Goal: Task Accomplishment & Management: Use online tool/utility

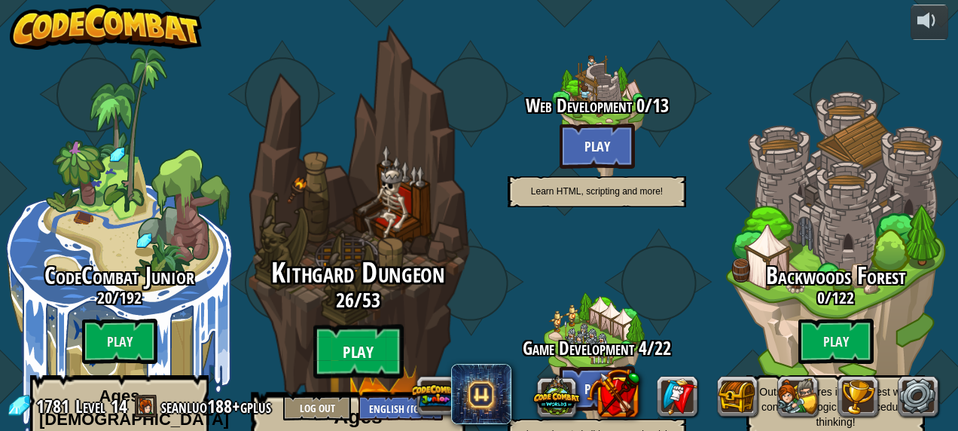
click at [370, 324] on btn "Play" at bounding box center [358, 351] width 90 height 54
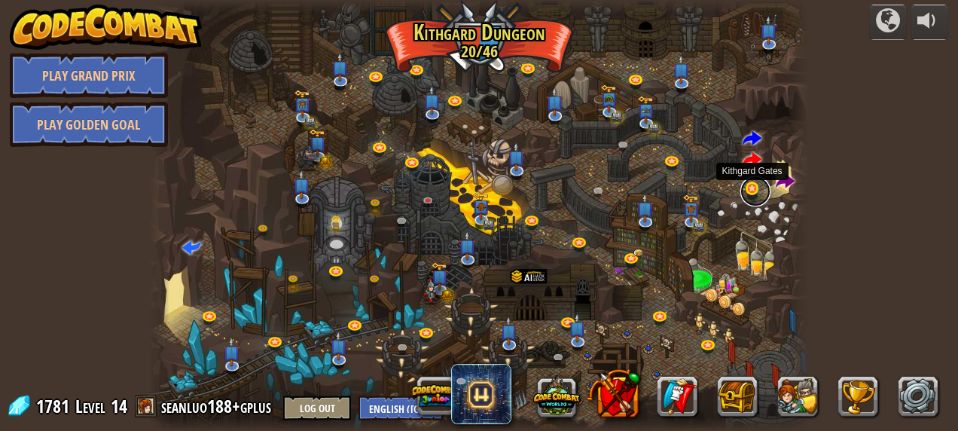
click at [747, 191] on link at bounding box center [755, 191] width 30 height 30
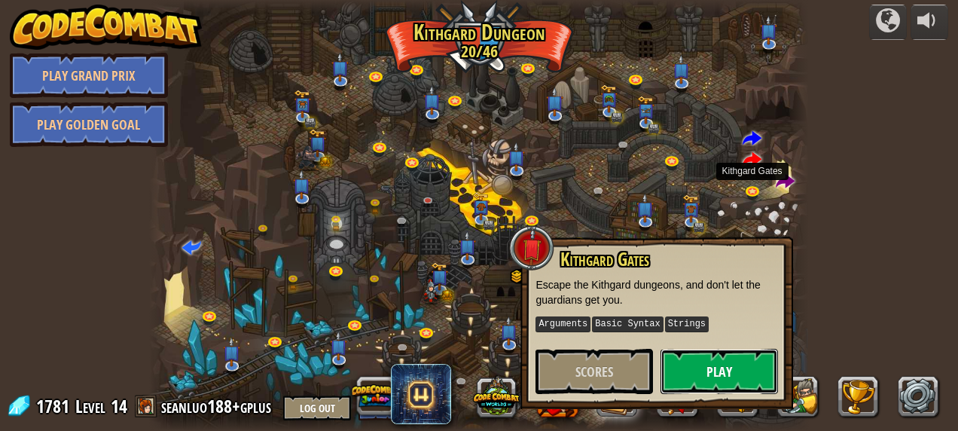
click at [673, 361] on button "Play" at bounding box center [718, 371] width 117 height 45
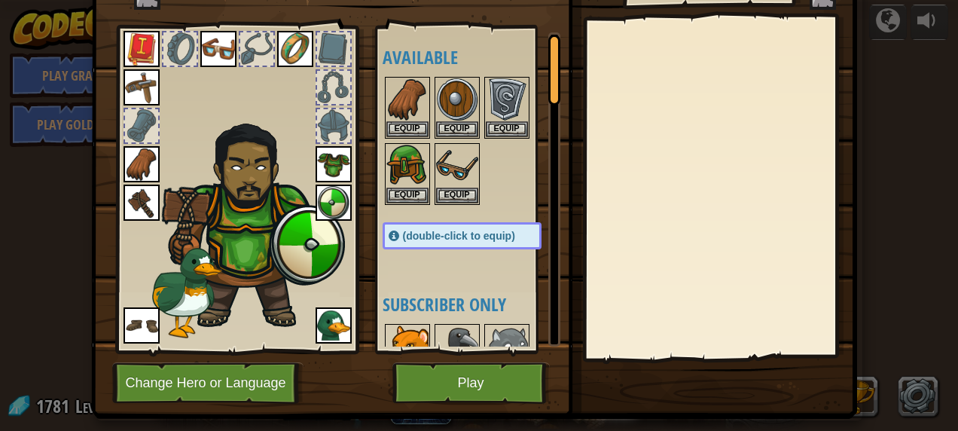
scroll to position [59, 0]
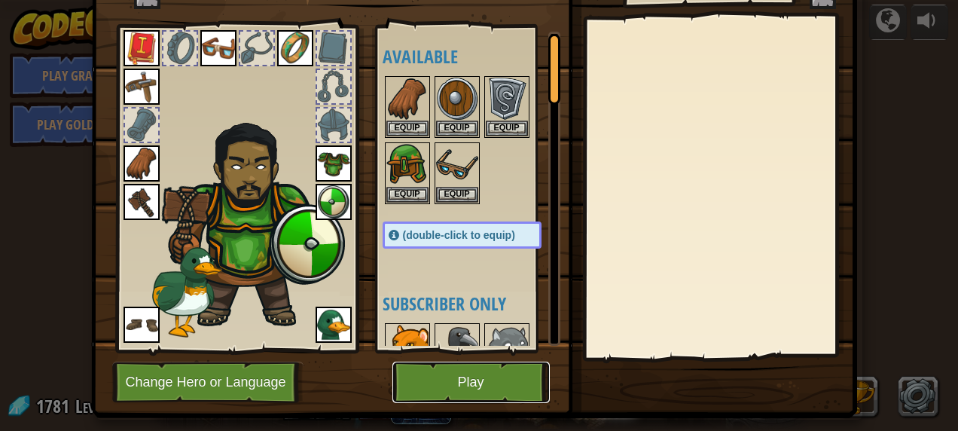
click at [429, 381] on button "Play" at bounding box center [470, 381] width 157 height 41
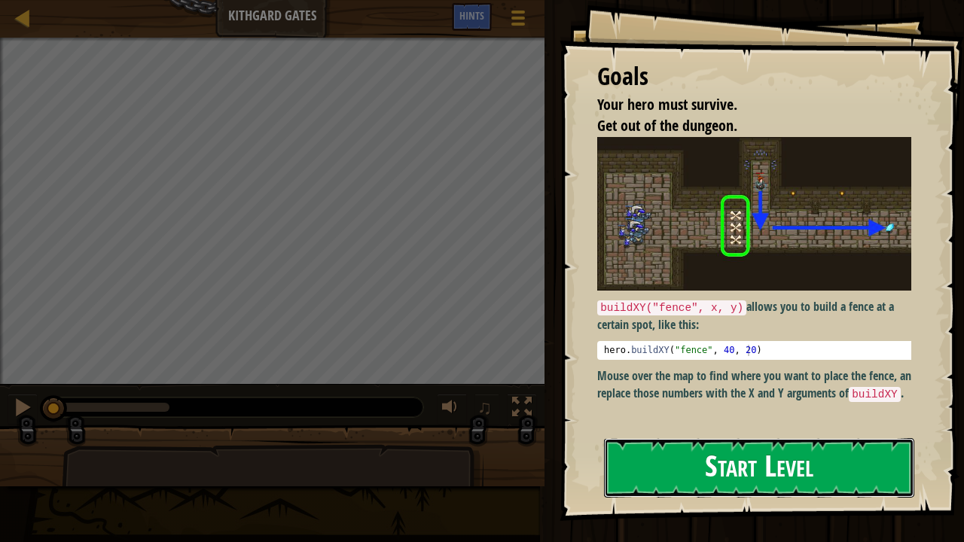
drag, startPoint x: 684, startPoint y: 473, endPoint x: 644, endPoint y: 457, distance: 42.2
click at [684, 430] on button "Start Level" at bounding box center [759, 467] width 310 height 59
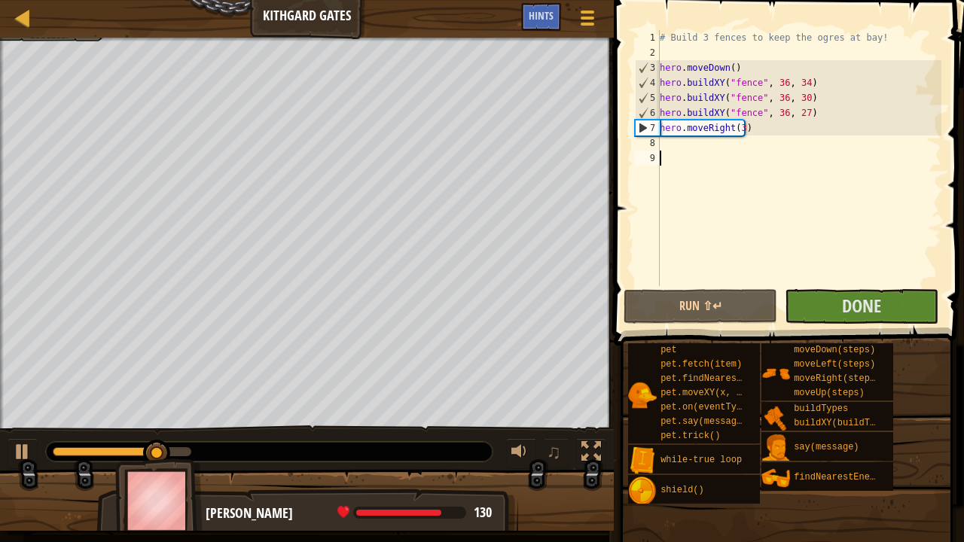
drag, startPoint x: 550, startPoint y: 453, endPoint x: 500, endPoint y: 435, distance: 52.9
click at [500, 430] on div "♫" at bounding box center [307, 447] width 614 height 45
click at [548, 430] on span "♫" at bounding box center [554, 451] width 15 height 23
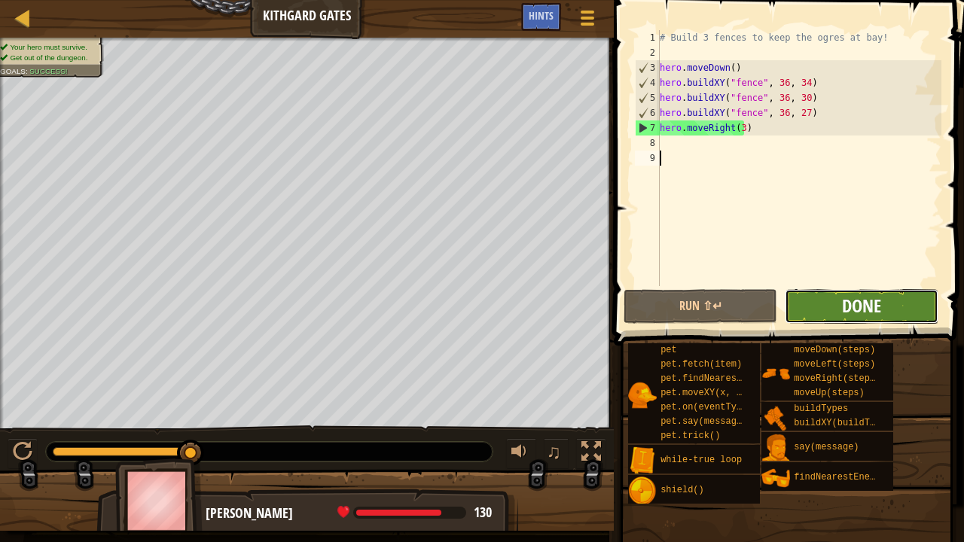
click at [847, 309] on span "Done" at bounding box center [861, 306] width 39 height 24
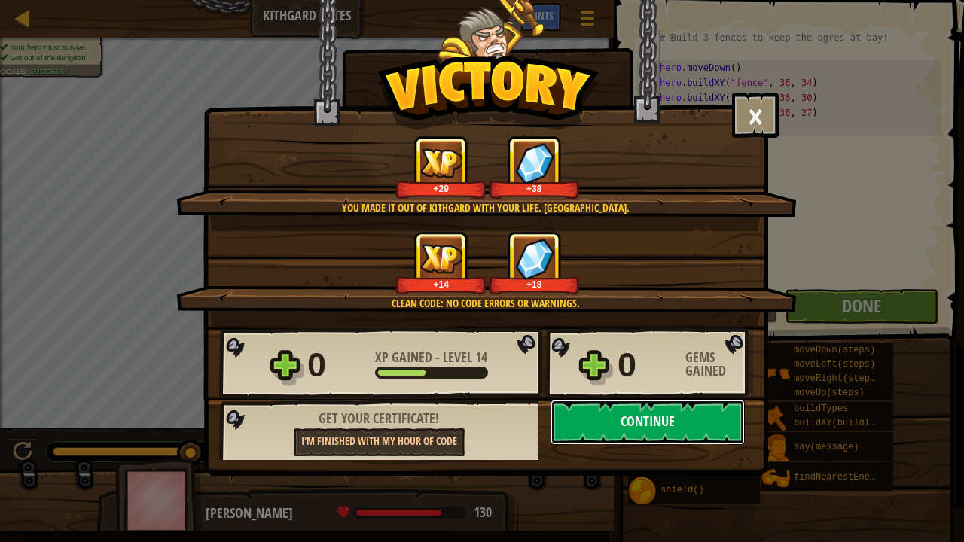
click at [628, 422] on button "Continue" at bounding box center [647, 422] width 194 height 45
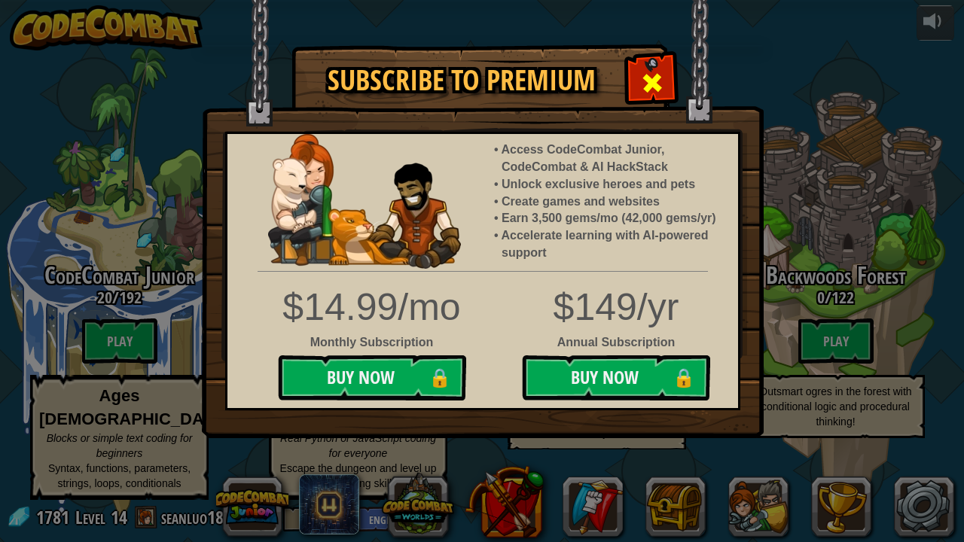
click at [652, 95] on span at bounding box center [652, 83] width 24 height 24
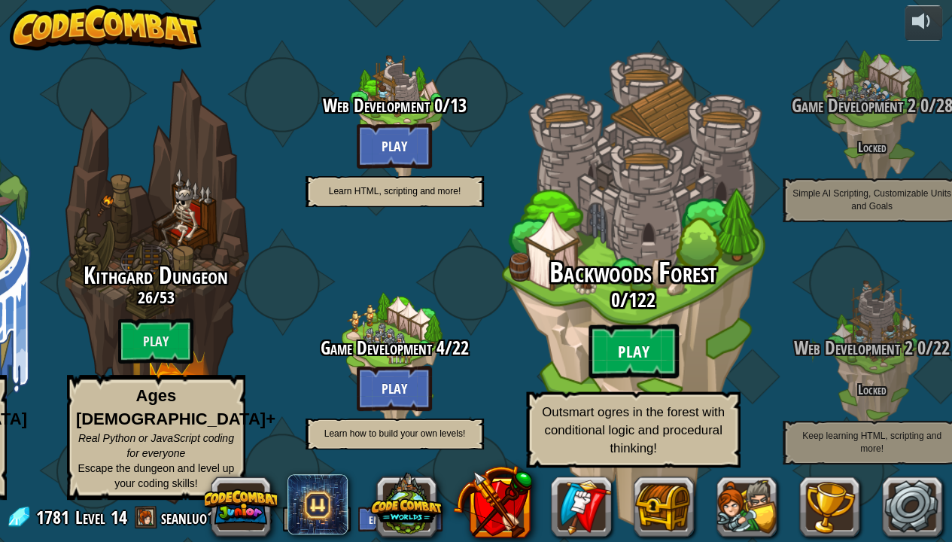
click at [609, 340] on btn "Play" at bounding box center [633, 351] width 90 height 54
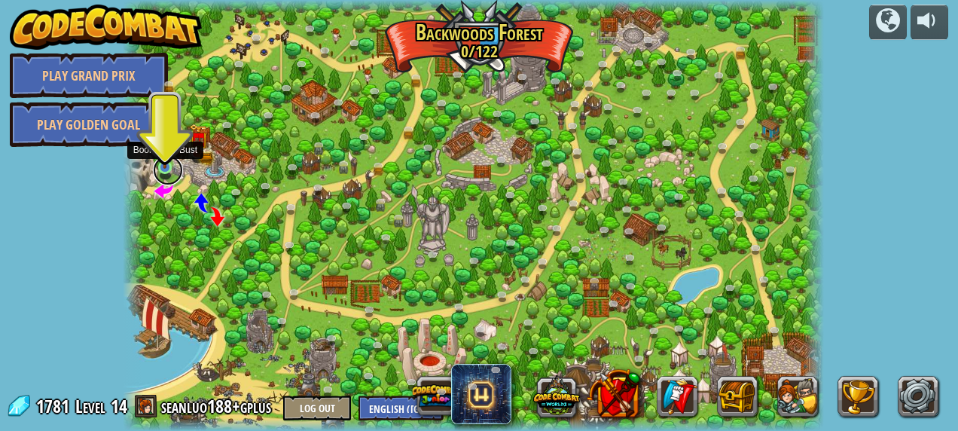
click at [171, 170] on link at bounding box center [168, 170] width 30 height 30
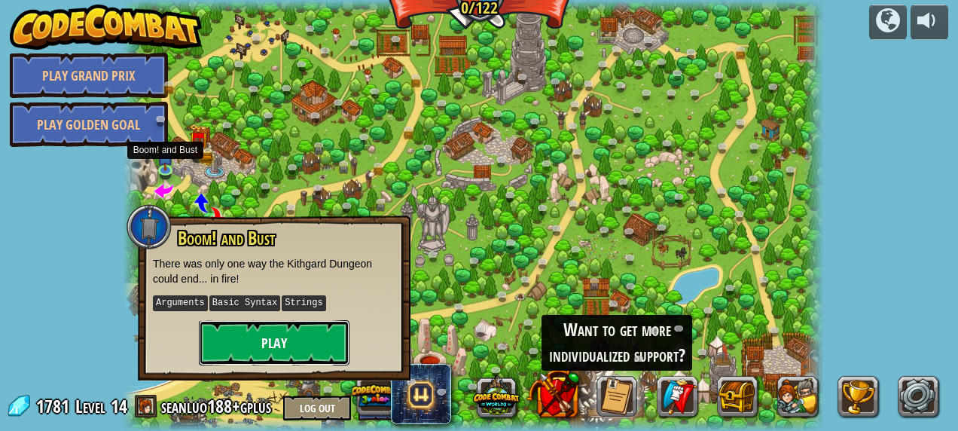
click at [313, 348] on button "Play" at bounding box center [274, 342] width 151 height 45
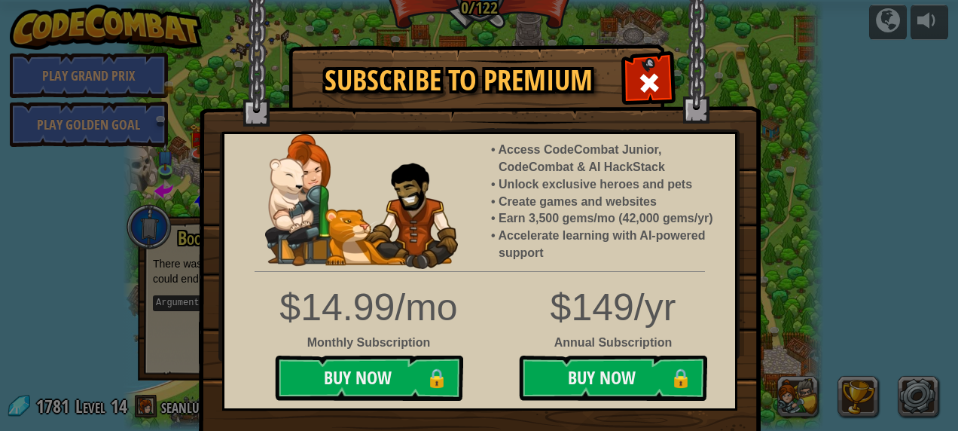
click at [653, 69] on div at bounding box center [648, 80] width 47 height 47
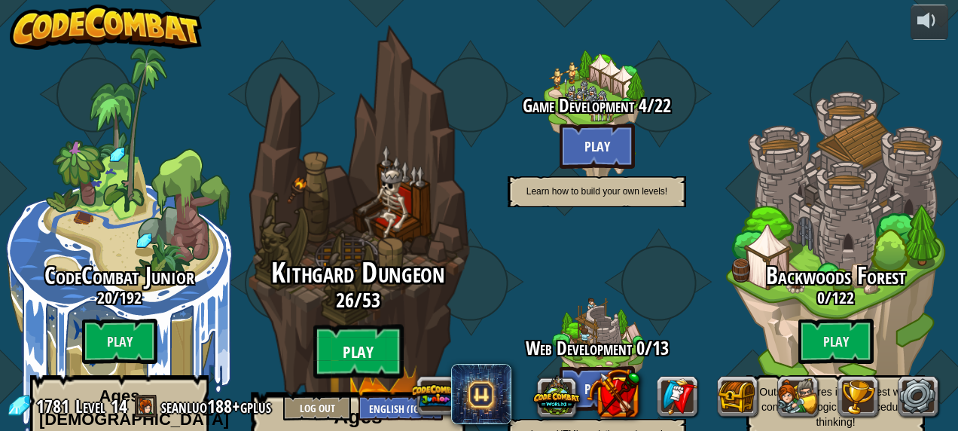
click at [335, 324] on btn "Play" at bounding box center [358, 351] width 90 height 54
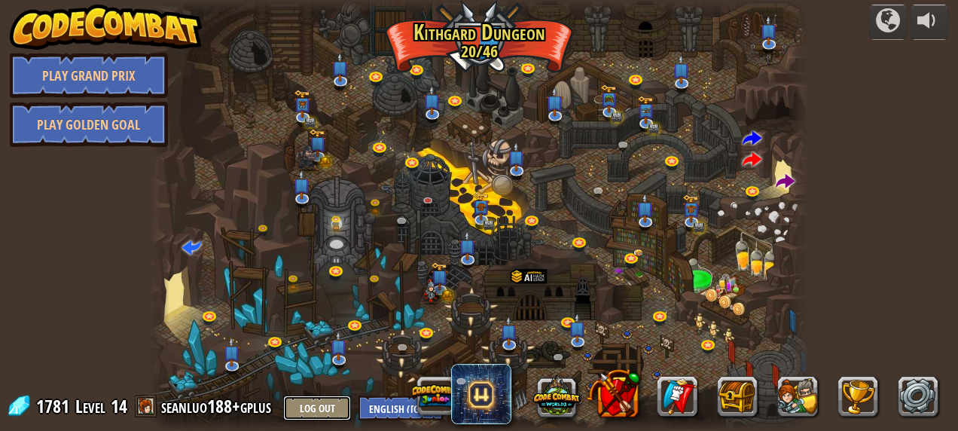
click at [318, 405] on button "Log Out" at bounding box center [317, 407] width 68 height 25
